Goal: Transaction & Acquisition: Purchase product/service

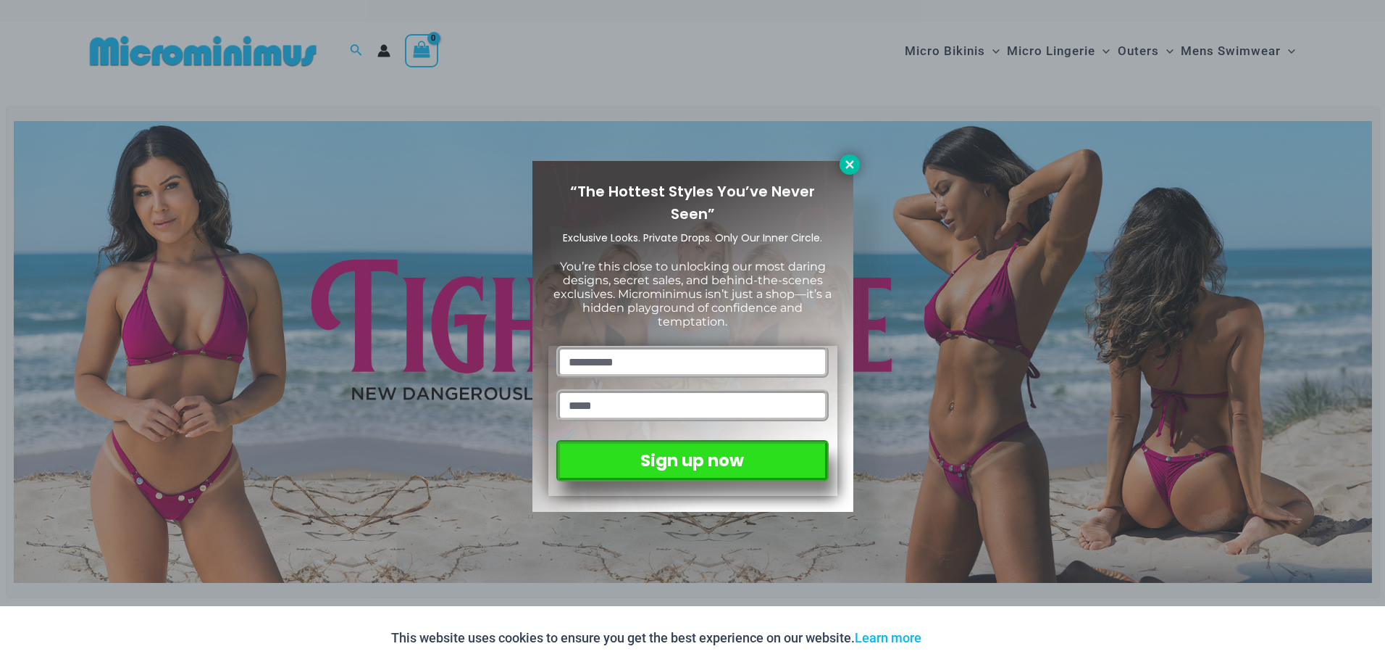
click at [843, 159] on icon at bounding box center [849, 164] width 13 height 13
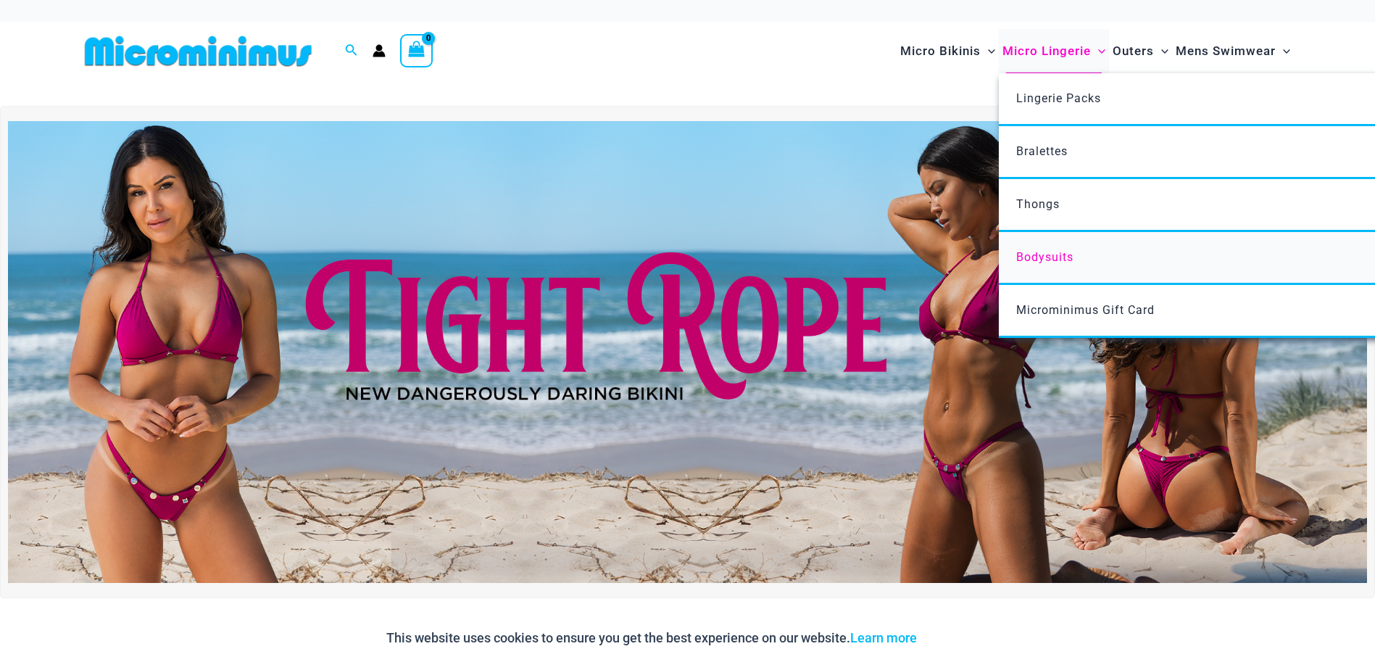
click at [1044, 256] on span "Bodysuits" at bounding box center [1044, 257] width 57 height 14
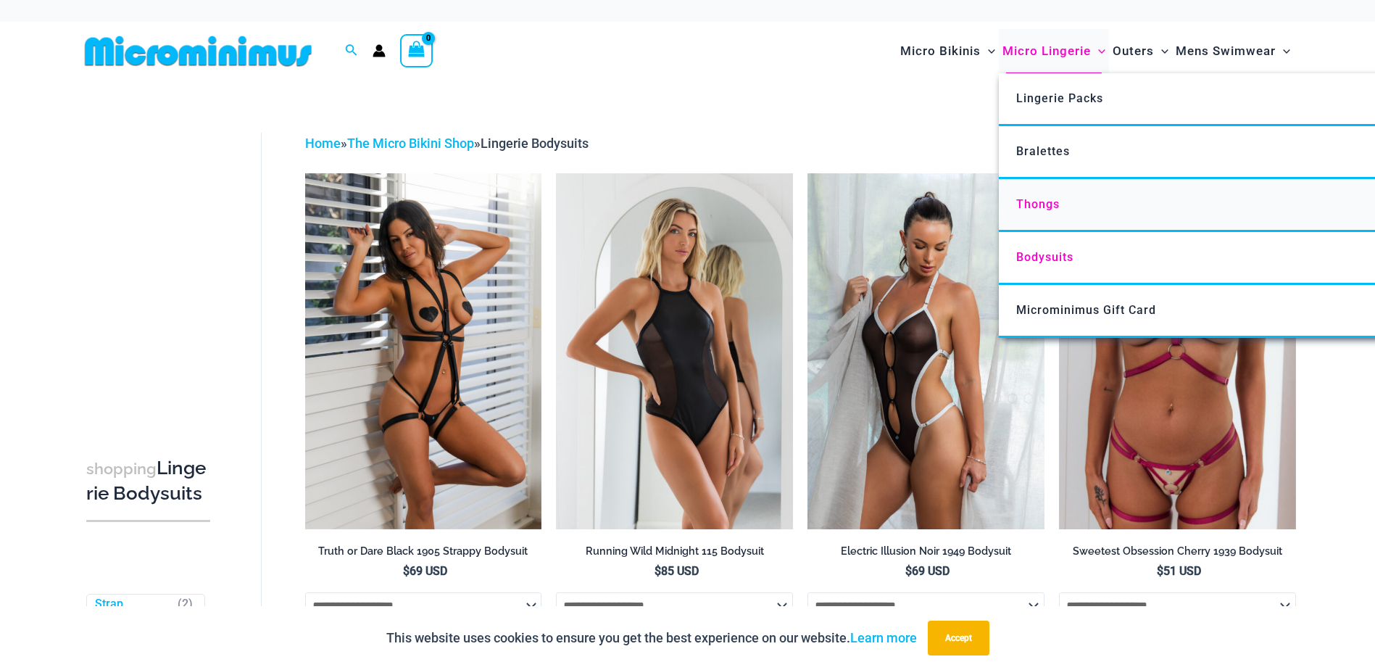
click at [1043, 212] on link "Thongs" at bounding box center [1213, 205] width 431 height 53
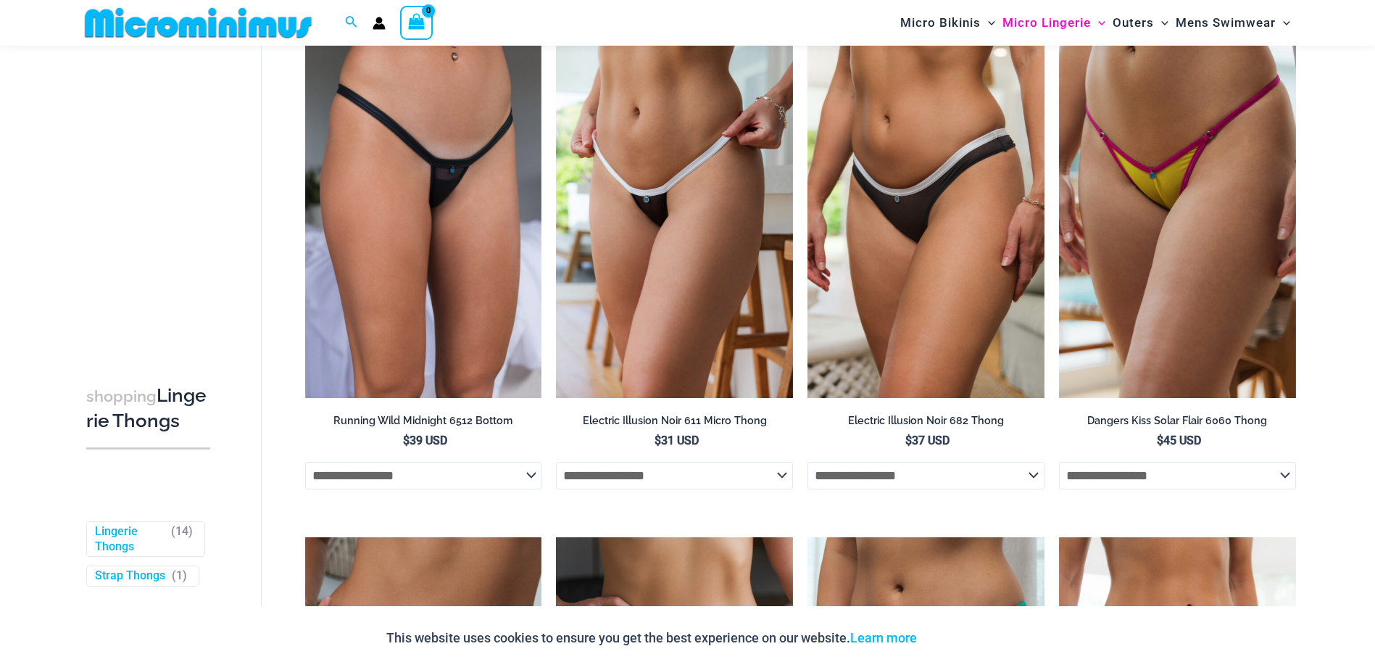
scroll to position [617, 0]
